Goal: Check status

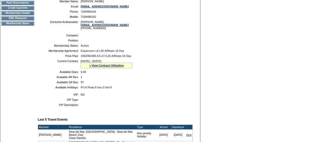
scroll to position [91, 0]
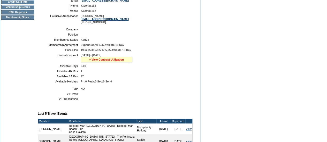
click at [104, 61] on link "» View Contract Utilization" at bounding box center [106, 59] width 35 height 3
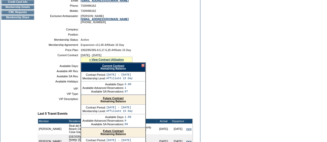
click at [164, 52] on td "195/295/395-9.5,17.5,25 Affiliate 15 Day" at bounding box center [136, 50] width 110 height 3
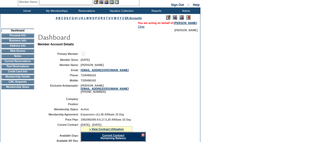
scroll to position [14, 0]
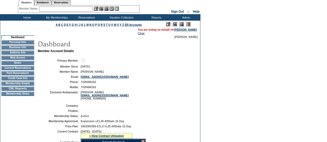
click at [18, 86] on td "Membership Details" at bounding box center [17, 84] width 33 height 4
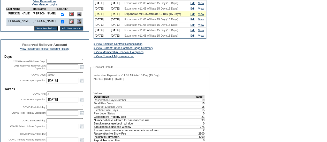
scroll to position [145, 0]
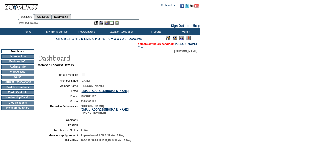
scroll to position [13, 0]
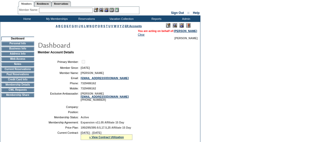
click at [23, 92] on td "CWL Requests" at bounding box center [17, 90] width 33 height 4
